Goal: Entertainment & Leisure: Consume media (video, audio)

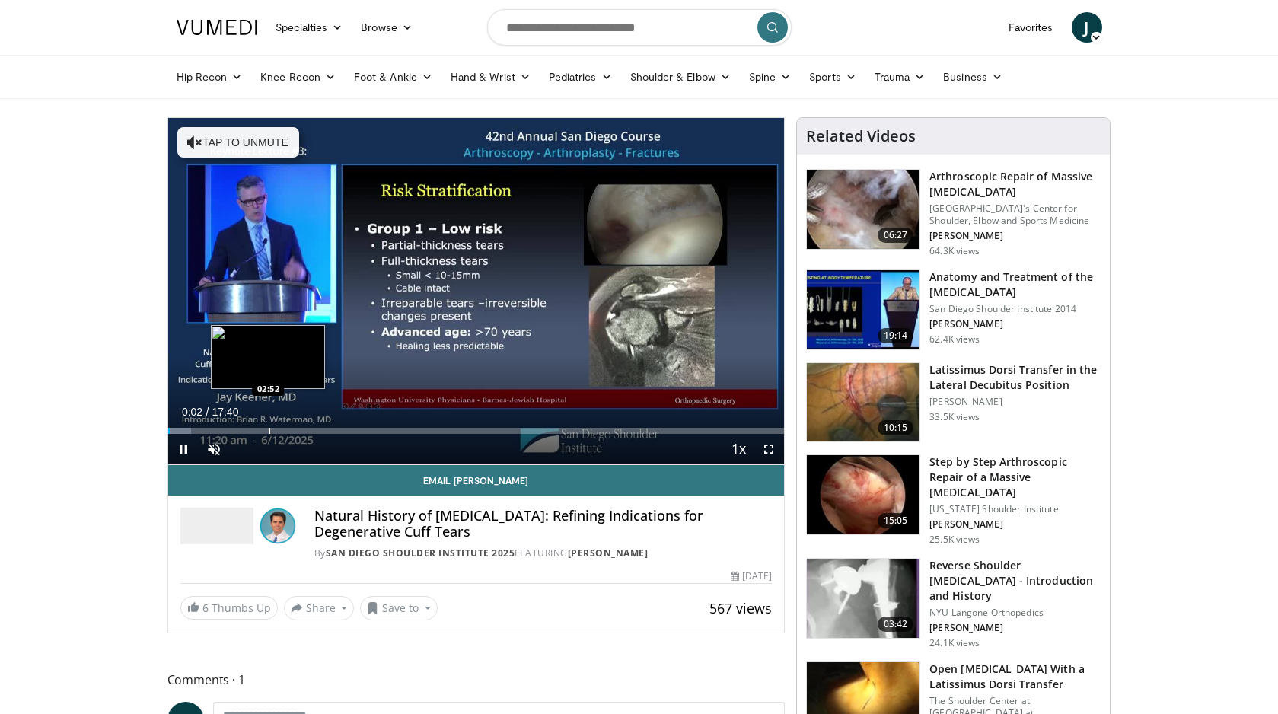
click at [269, 428] on div "Progress Bar" at bounding box center [270, 431] width 2 height 6
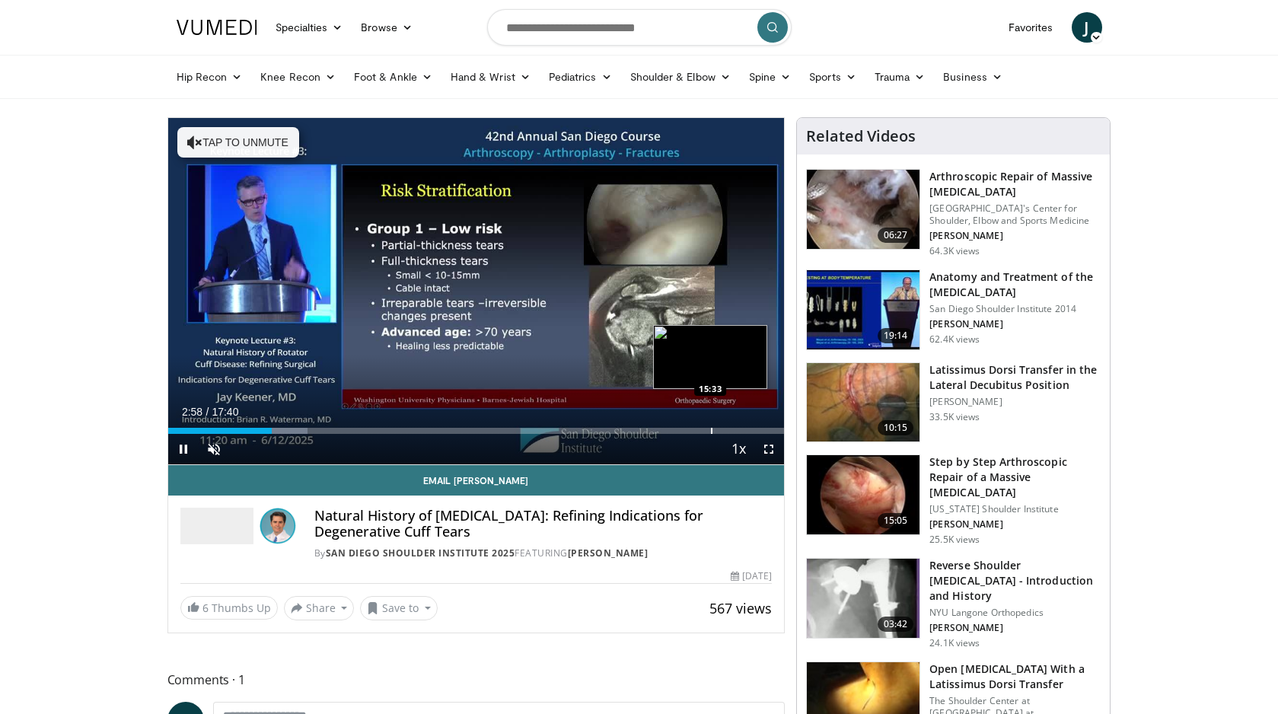
click at [711, 430] on div "Progress Bar" at bounding box center [712, 431] width 2 height 6
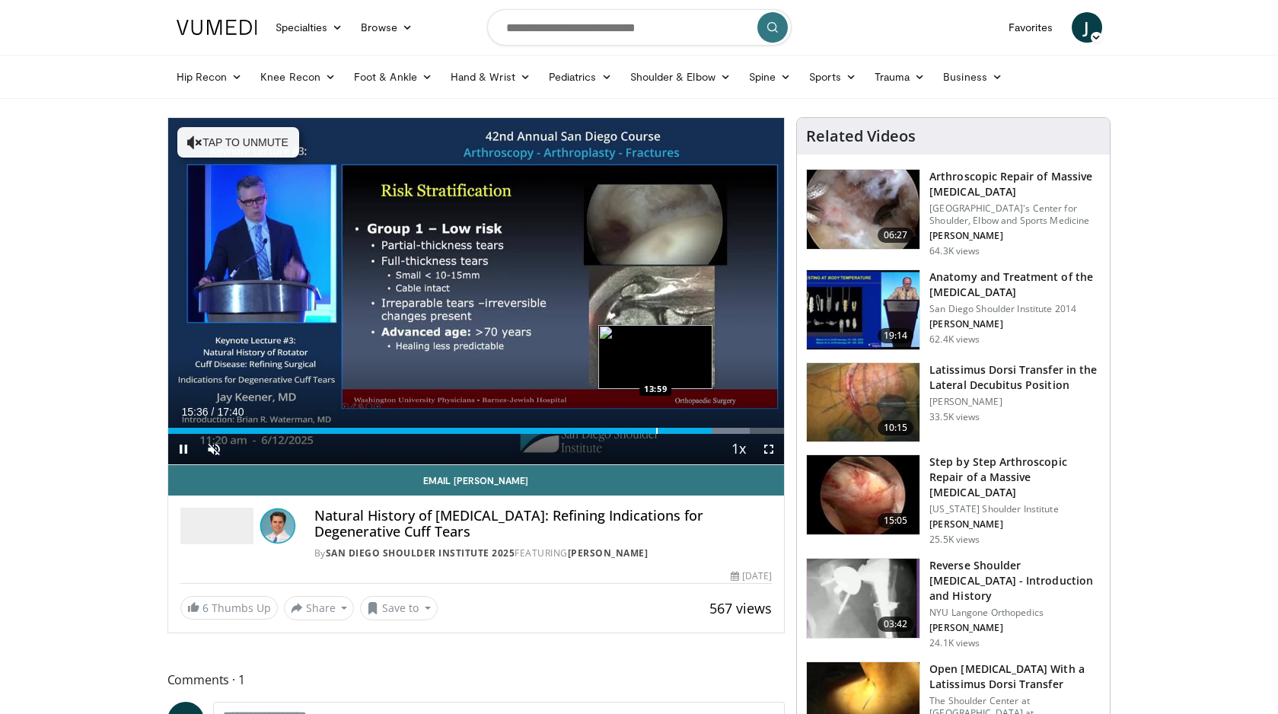
click at [656, 429] on div "Progress Bar" at bounding box center [657, 431] width 2 height 6
click at [770, 449] on span "Video Player" at bounding box center [769, 449] width 30 height 30
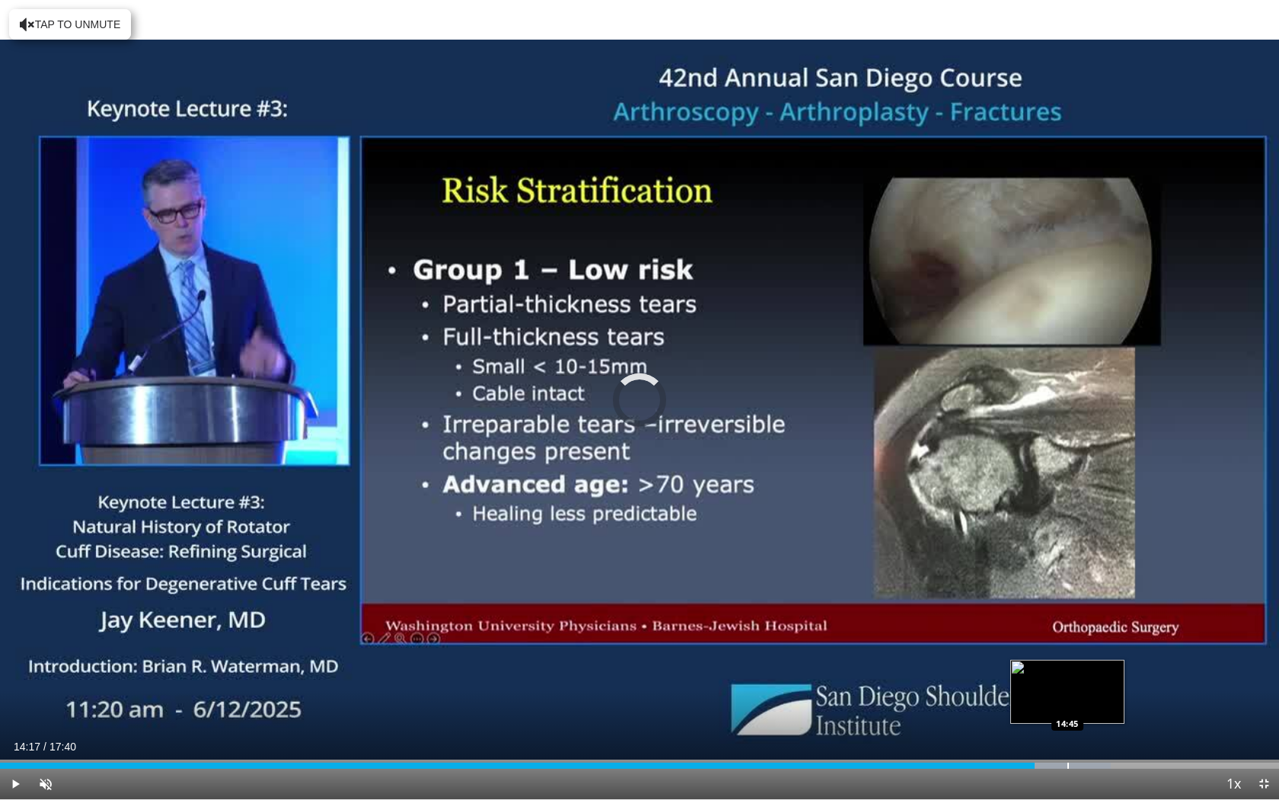
click at [1068, 713] on div "Progress Bar" at bounding box center [1069, 765] width 2 height 6
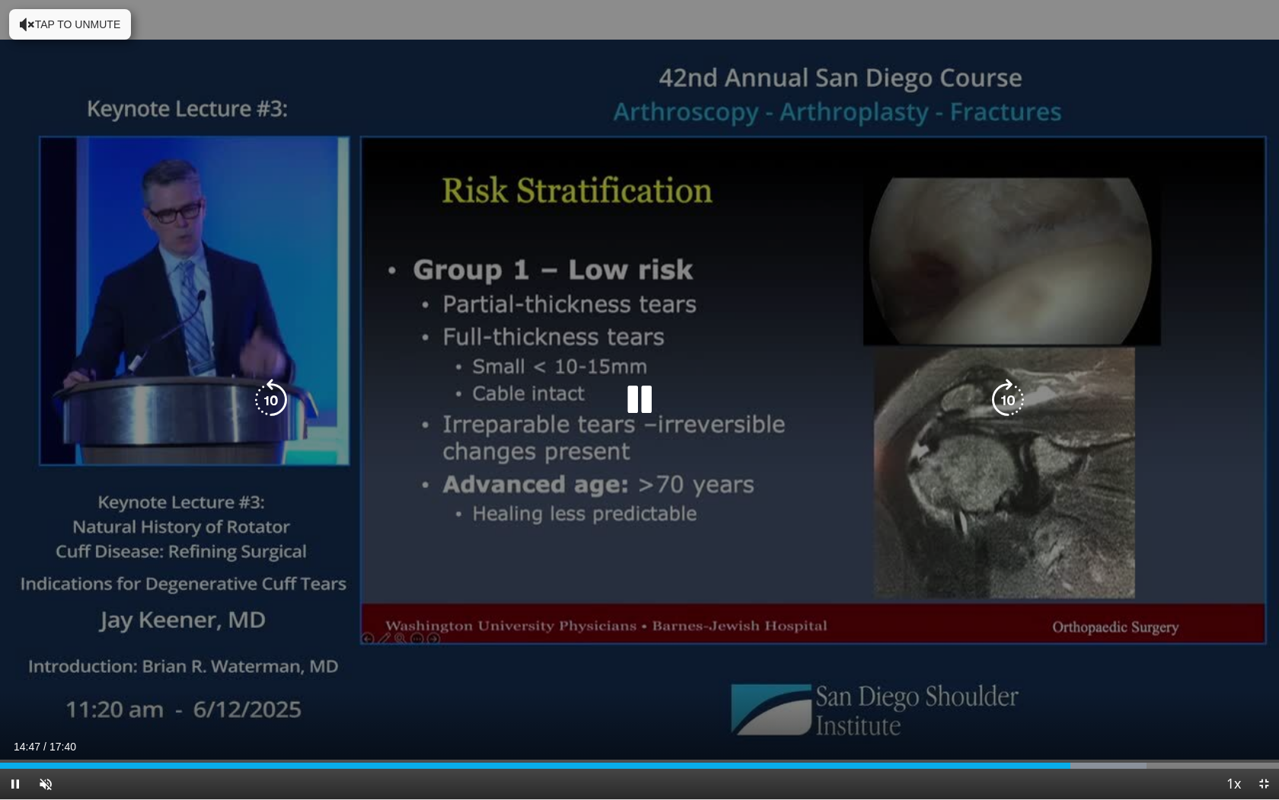
click at [733, 629] on div "10 seconds Tap to unmute" at bounding box center [639, 399] width 1279 height 799
click at [724, 546] on div "10 seconds Tap to unmute" at bounding box center [639, 399] width 1279 height 799
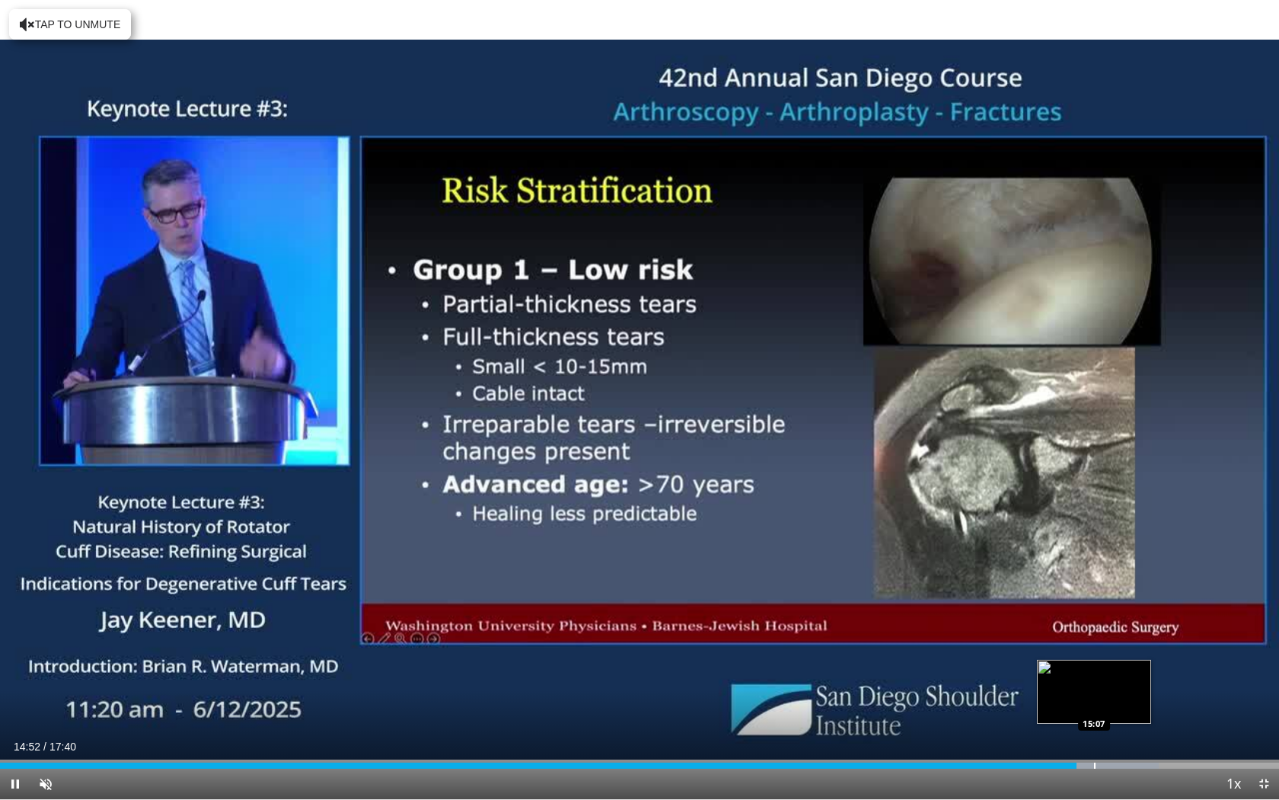
click at [1094, 713] on div "Progress Bar" at bounding box center [1095, 765] width 2 height 6
click at [1270, 713] on span "Video Player" at bounding box center [1264, 783] width 30 height 30
